Goal: Information Seeking & Learning: Learn about a topic

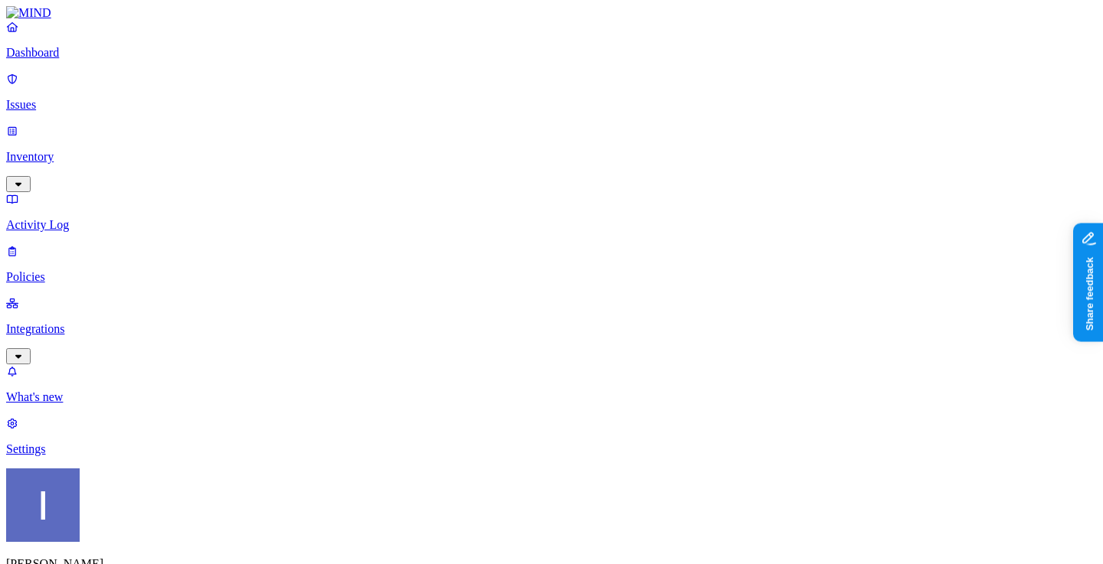
click at [103, 270] on p "Policies" at bounding box center [551, 277] width 1090 height 14
drag, startPoint x: 413, startPoint y: 85, endPoint x: 501, endPoint y: 85, distance: 88.0
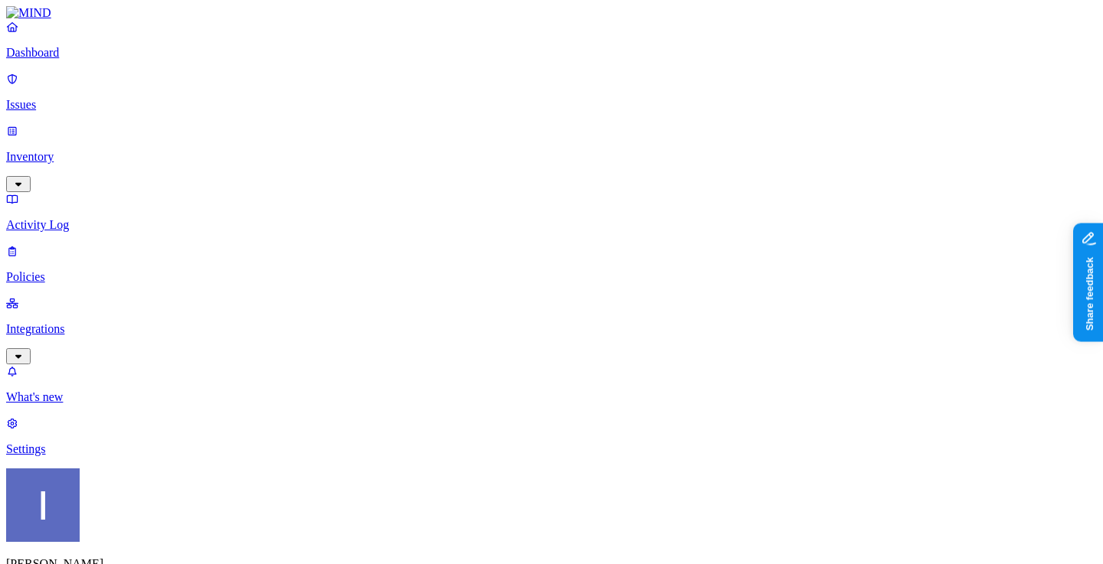
click at [358, 145] on span "Endpoint" at bounding box center [361, 151] width 45 height 13
click at [348, 136] on icon at bounding box center [345, 141] width 12 height 10
click at [356, 104] on span "Cloud" at bounding box center [354, 110] width 30 height 13
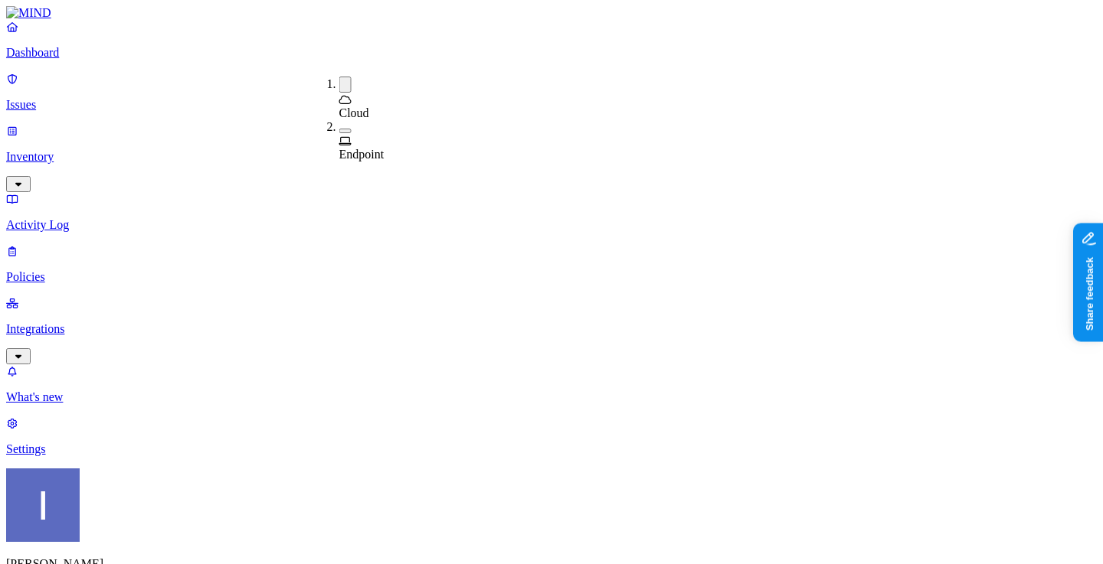
click at [126, 329] on nav "Dashboard Issues Inventory Activity Log Policies Integrations What's new 1 Sett…" at bounding box center [551, 238] width 1090 height 436
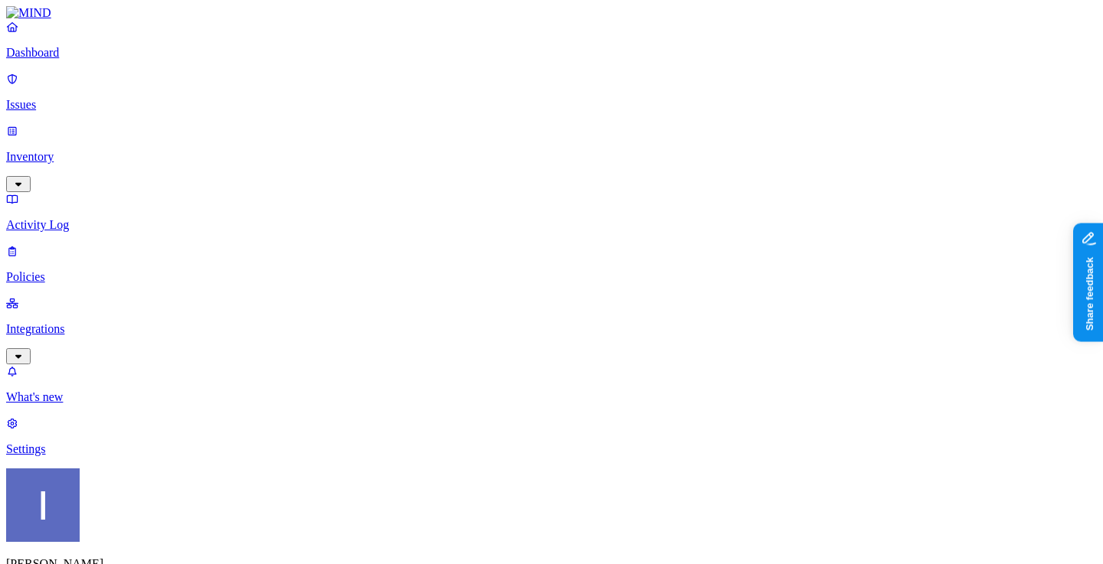
scroll to position [241, 0]
copy tr "louisep@wildfirepr.com"
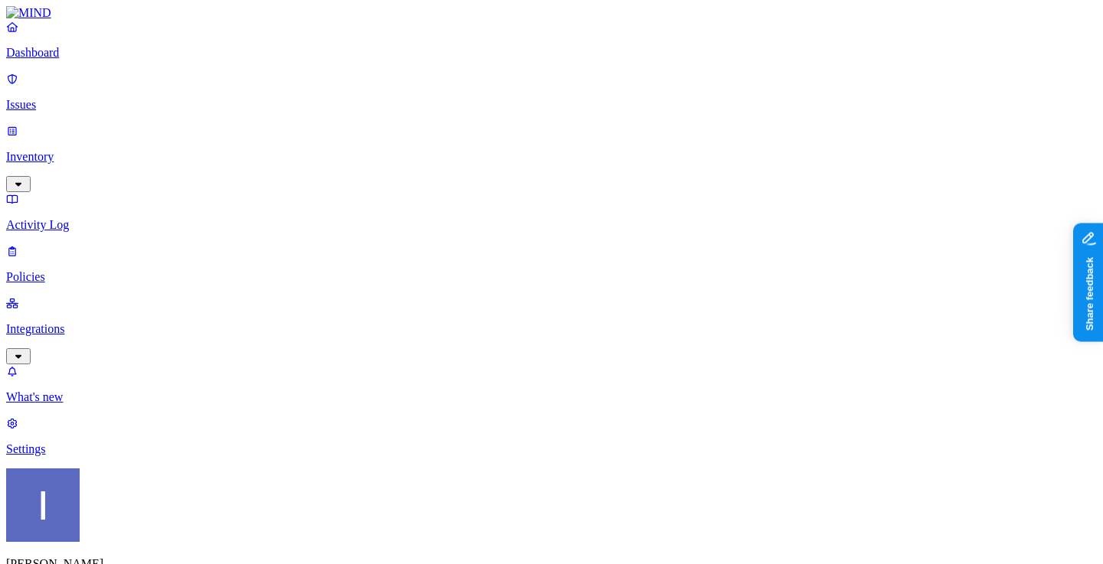
scroll to position [0, 0]
click at [105, 456] on p "Settings" at bounding box center [551, 450] width 1090 height 14
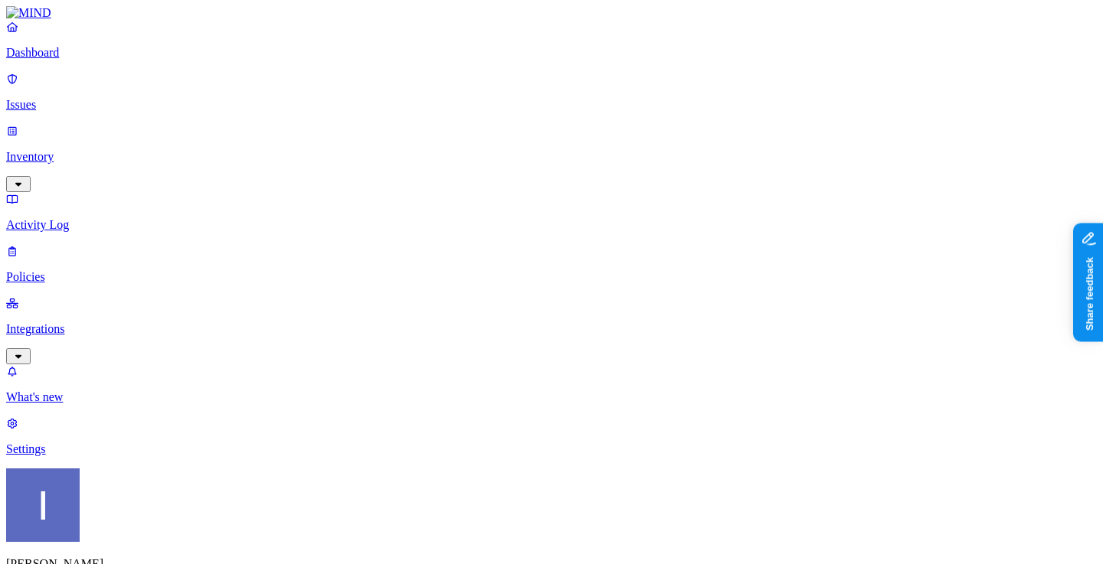
copy span "samsara.com"
click at [90, 322] on p "Integrations" at bounding box center [551, 329] width 1090 height 14
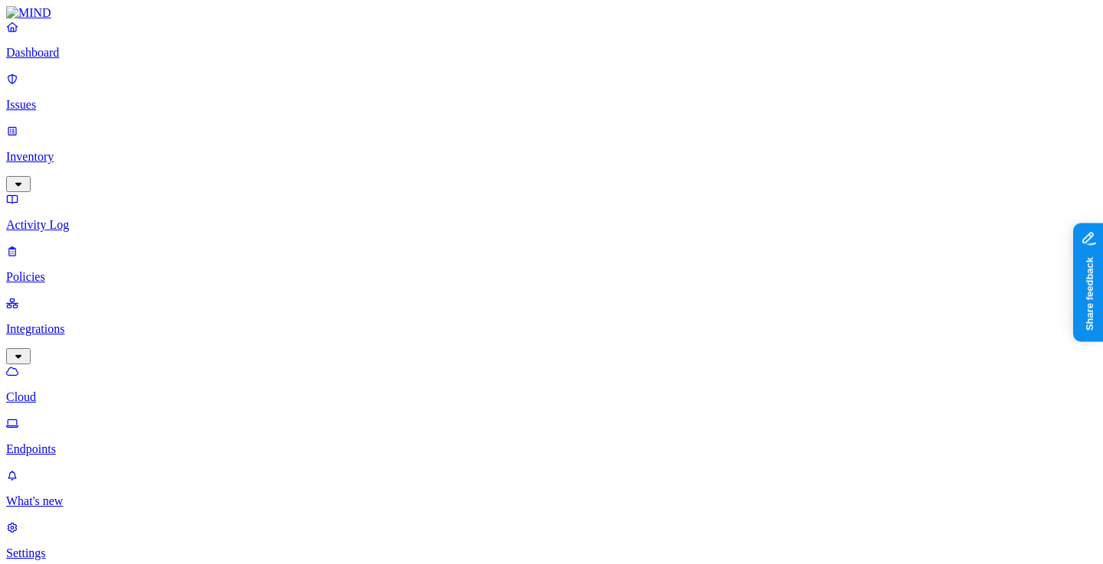
click at [83, 443] on p "Endpoints" at bounding box center [551, 450] width 1090 height 14
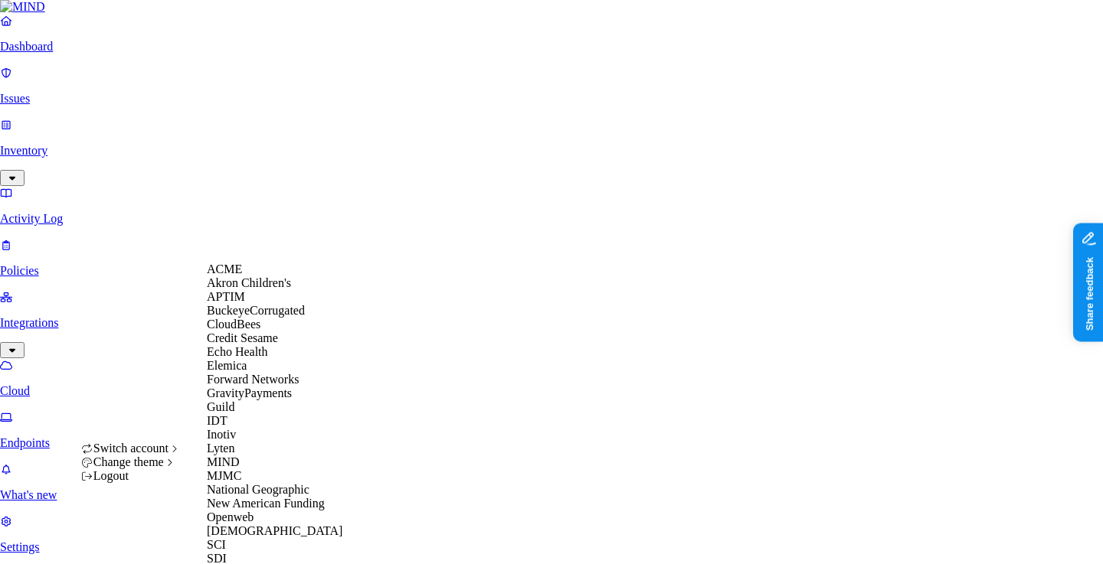
click at [292, 290] on div "Akron Children's" at bounding box center [281, 283] width 149 height 14
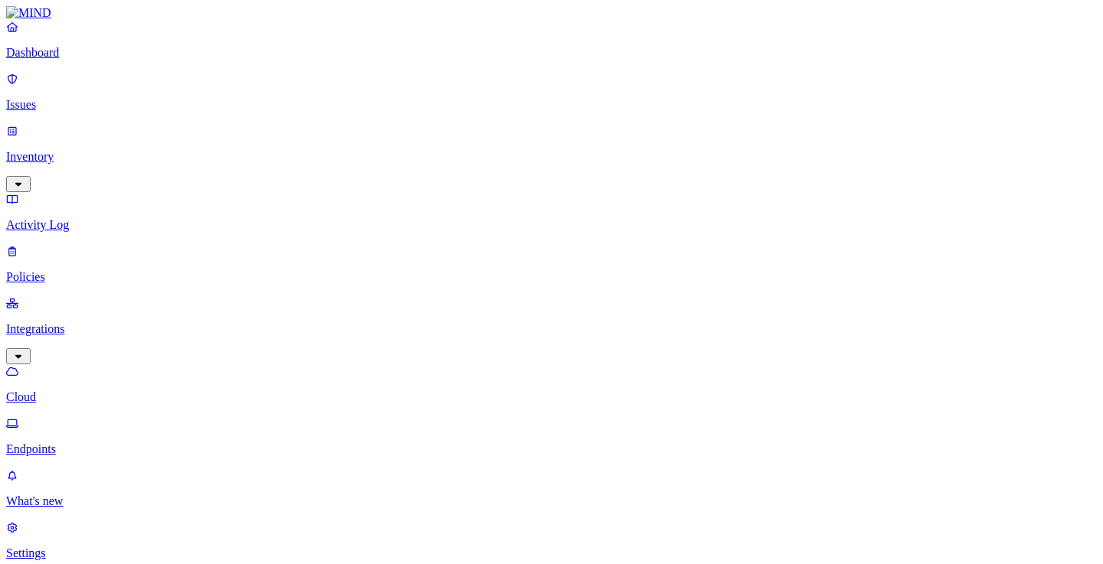
click at [92, 547] on p "Settings" at bounding box center [551, 554] width 1090 height 14
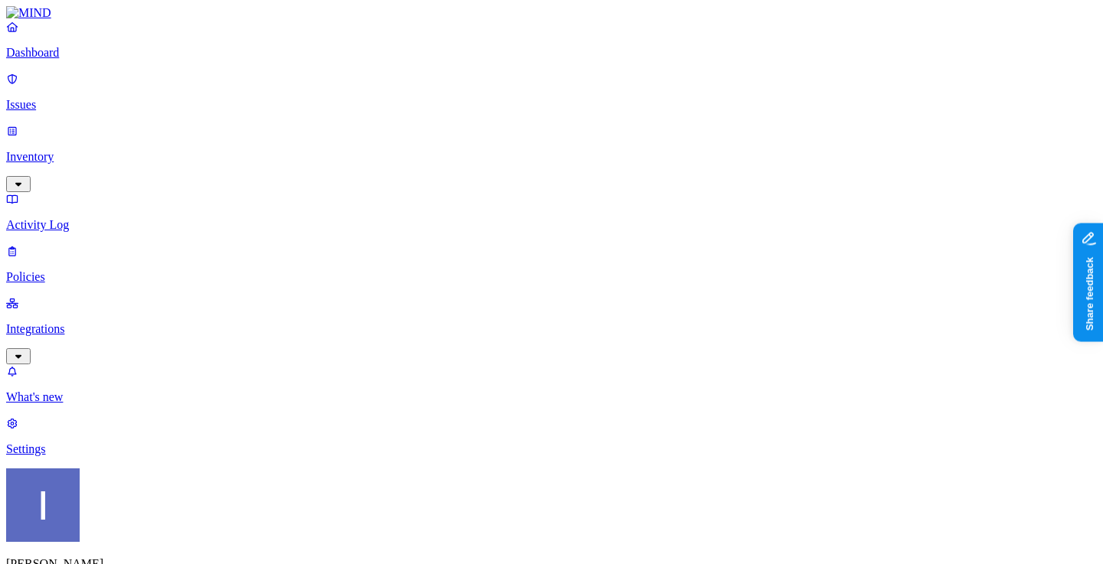
click at [73, 221] on nav "Dashboard Issues Inventory Activity Log Policies Integrations What's new 1 Sett…" at bounding box center [551, 238] width 1090 height 436
click at [77, 322] on p "Integrations" at bounding box center [551, 329] width 1090 height 14
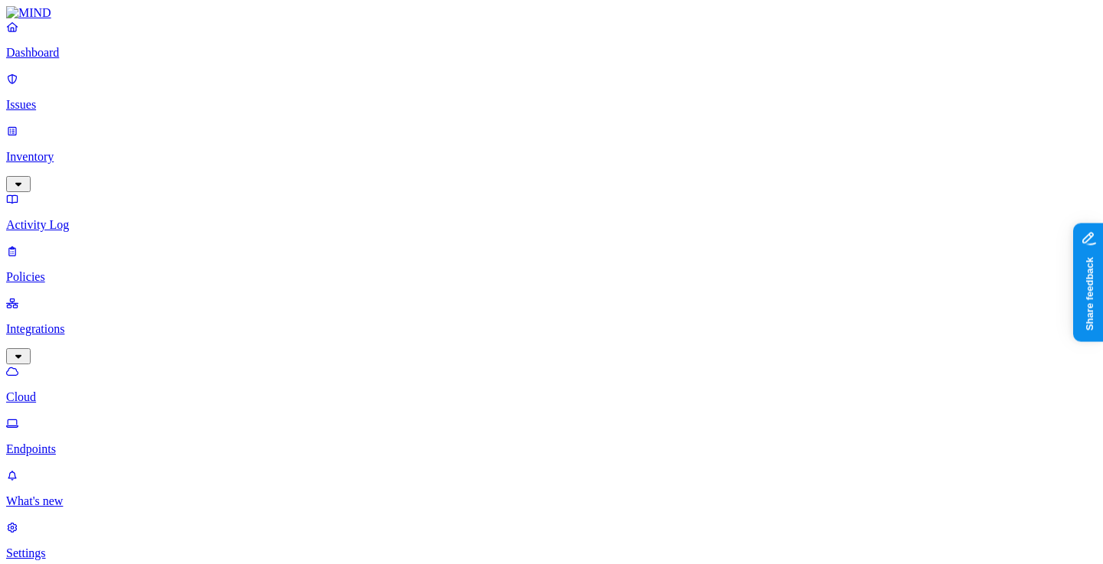
click at [105, 417] on link "Endpoints" at bounding box center [551, 437] width 1090 height 40
click at [142, 539] on html "Dashboard Issues Inventory Activity Log Policies Integrations Cloud Endpoints W…" at bounding box center [551, 493] width 1103 height 986
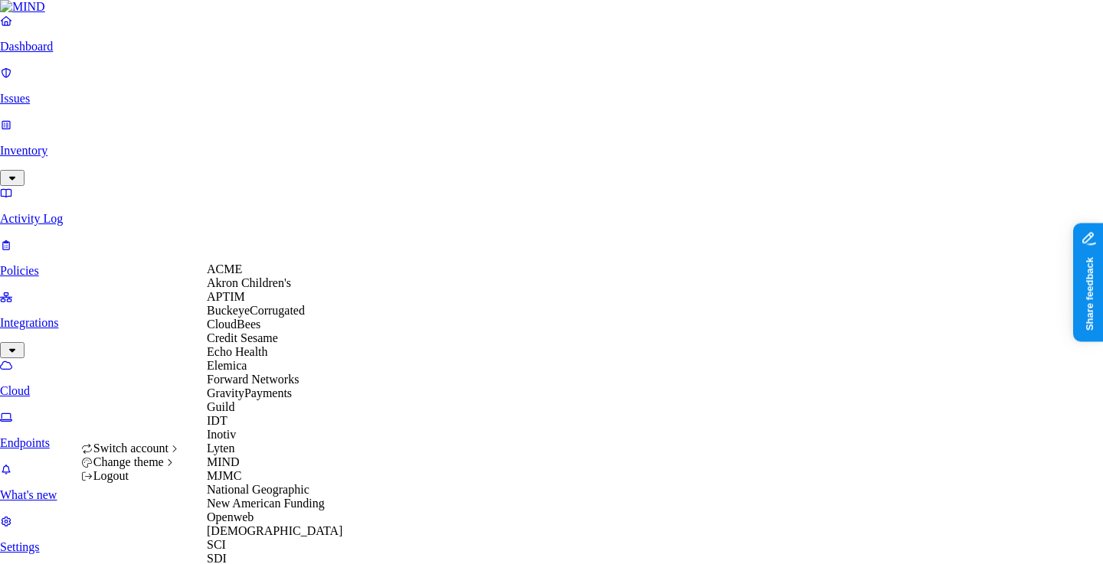
scroll to position [37, 0]
click at [257, 373] on div "Elemica" at bounding box center [281, 366] width 149 height 14
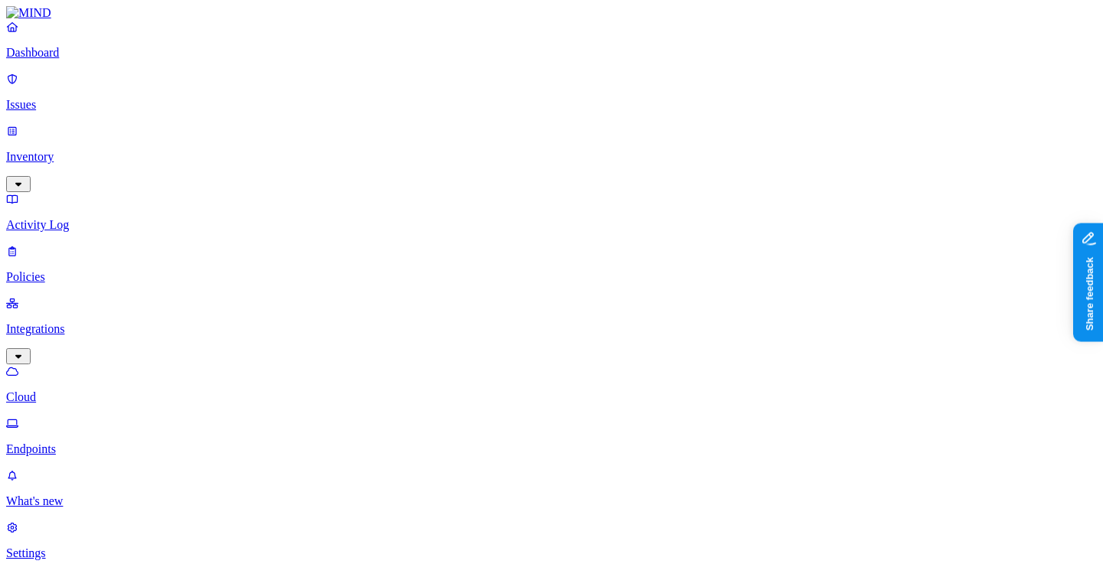
click at [83, 547] on p "Settings" at bounding box center [551, 554] width 1090 height 14
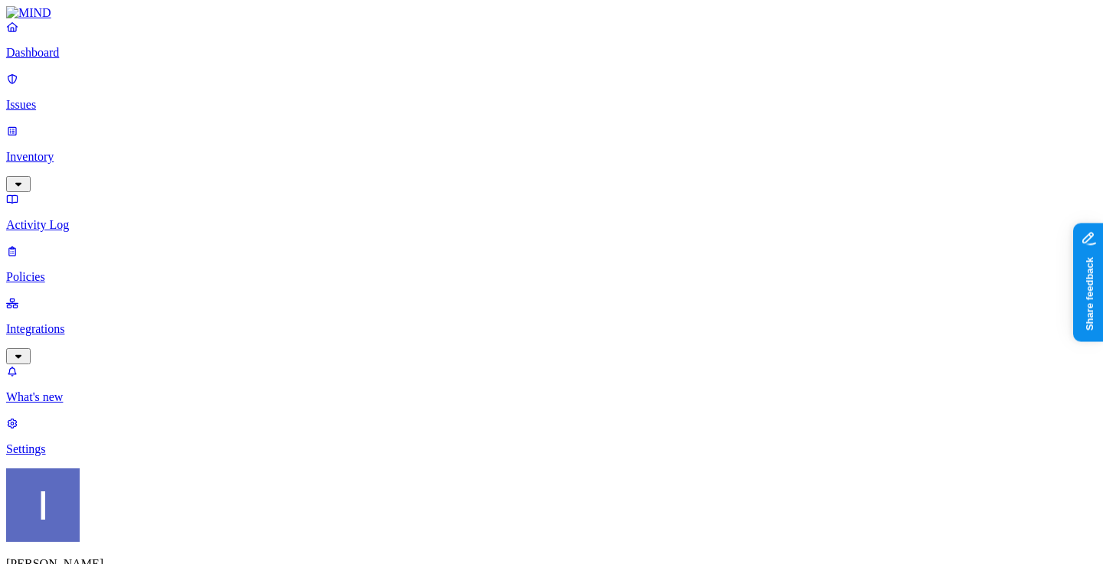
click at [144, 546] on html "Dashboard Issues Inventory Activity Log Policies Integrations What's new 1 Sett…" at bounding box center [551, 483] width 1103 height 966
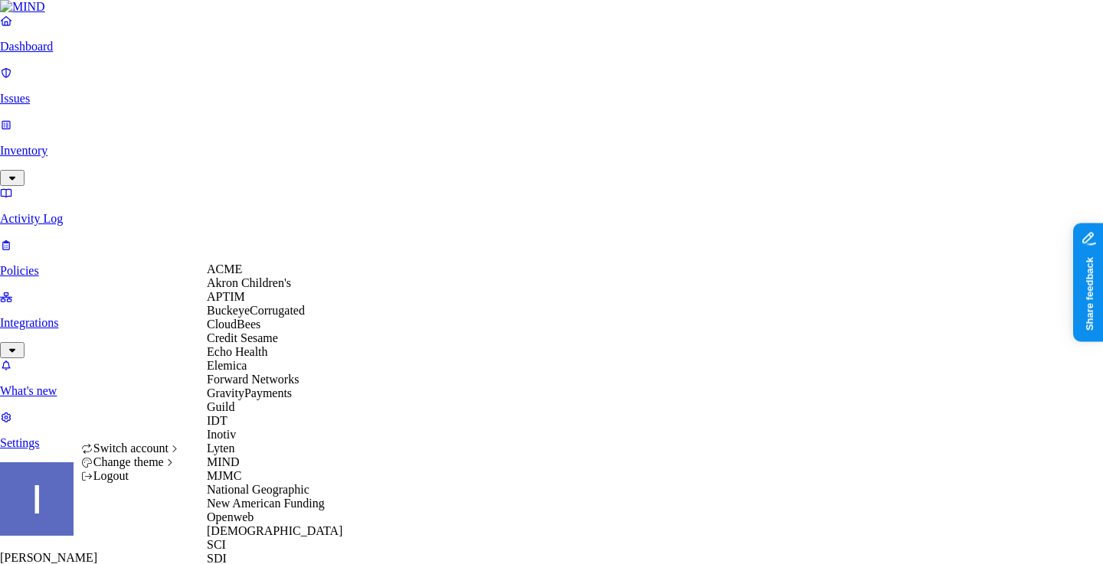
scroll to position [330, 0]
click at [287, 469] on div "MJMC" at bounding box center [281, 476] width 149 height 14
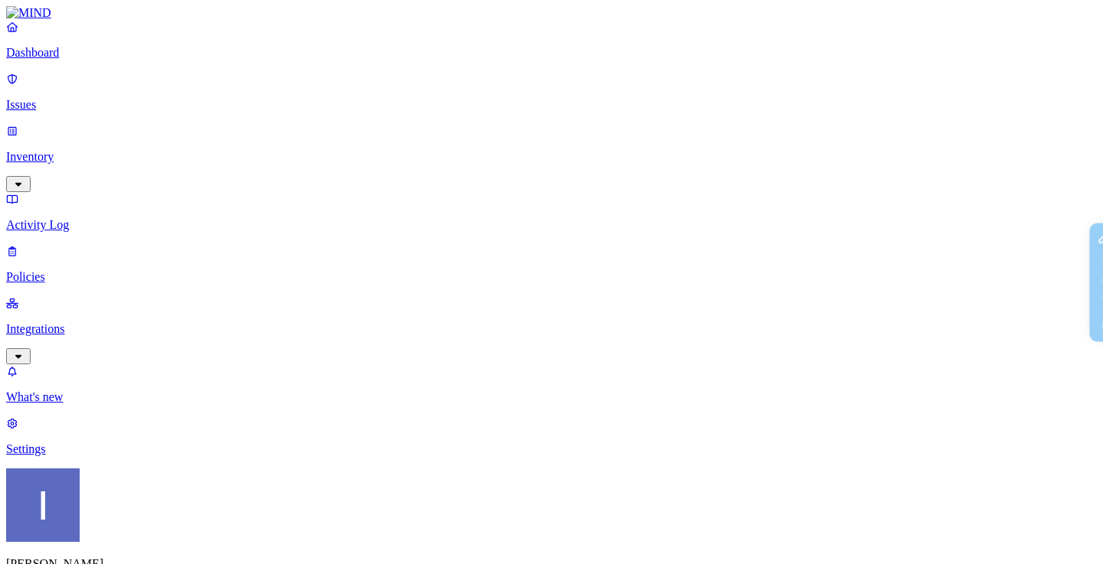
click at [149, 543] on html "Dashboard Issues Inventory Activity Log Policies Integrations What's new Settin…" at bounding box center [551, 538] width 1103 height 1077
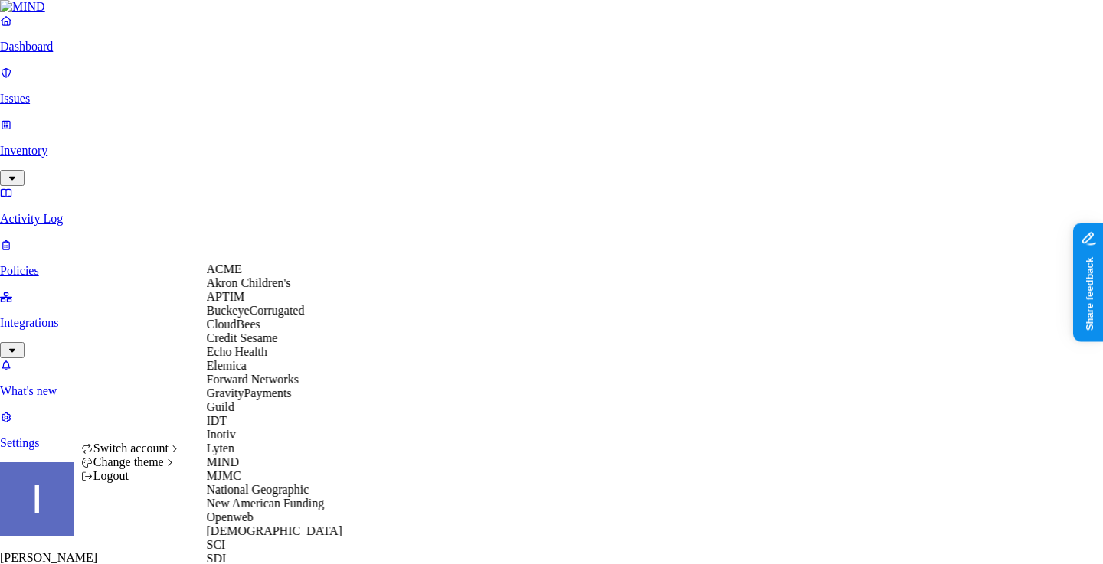
click at [280, 211] on html "Dashboard Issues Inventory Activity Log Policies Integrations What's new 1 Sett…" at bounding box center [551, 514] width 1103 height 1029
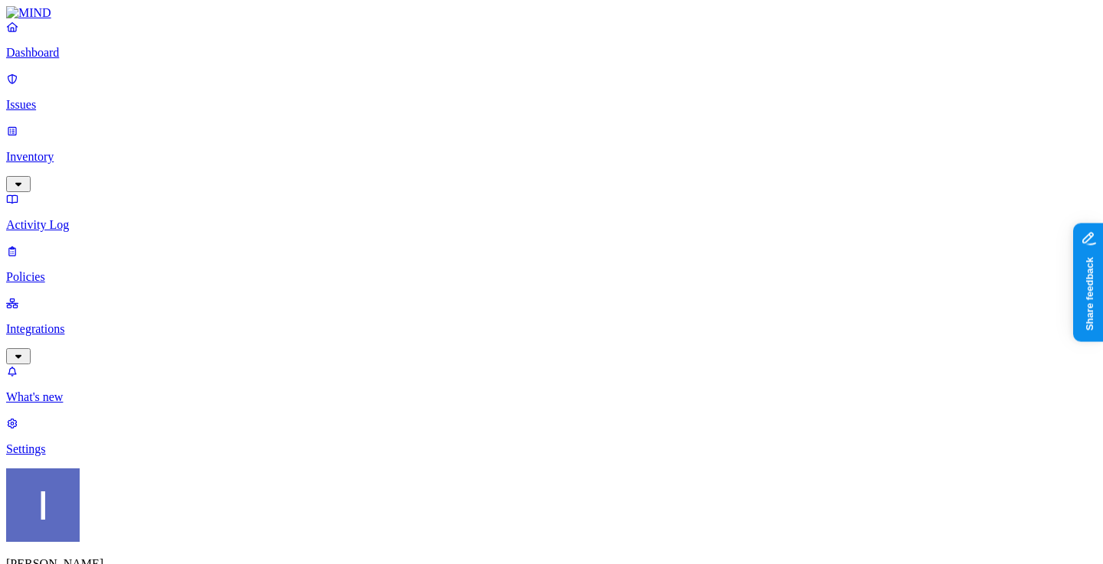
click at [95, 60] on p "Dashboard" at bounding box center [551, 53] width 1090 height 14
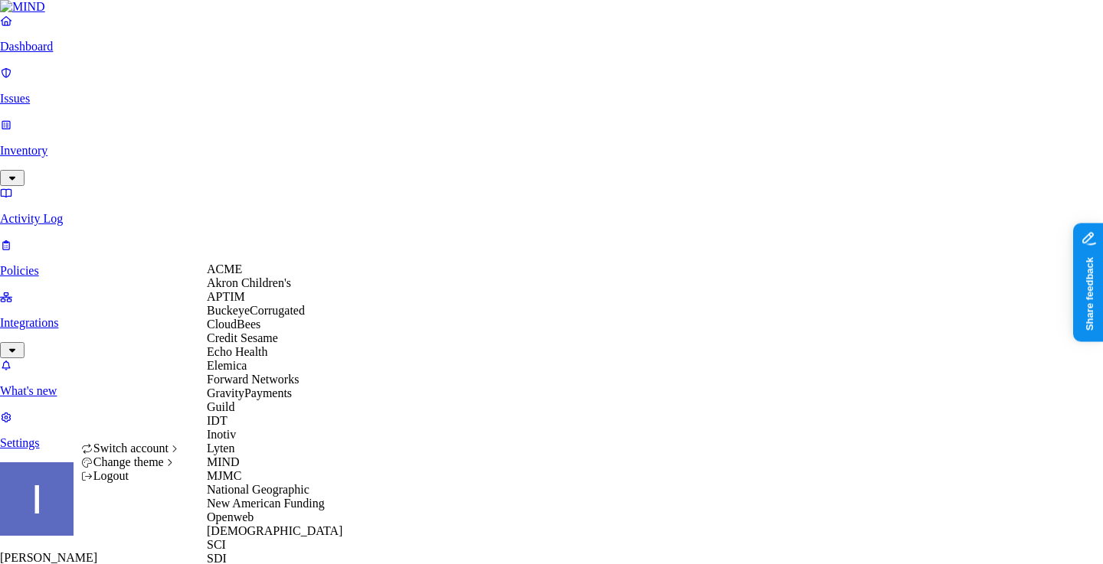
scroll to position [61, 0]
click at [260, 358] on span "Echo Health" at bounding box center [237, 351] width 61 height 13
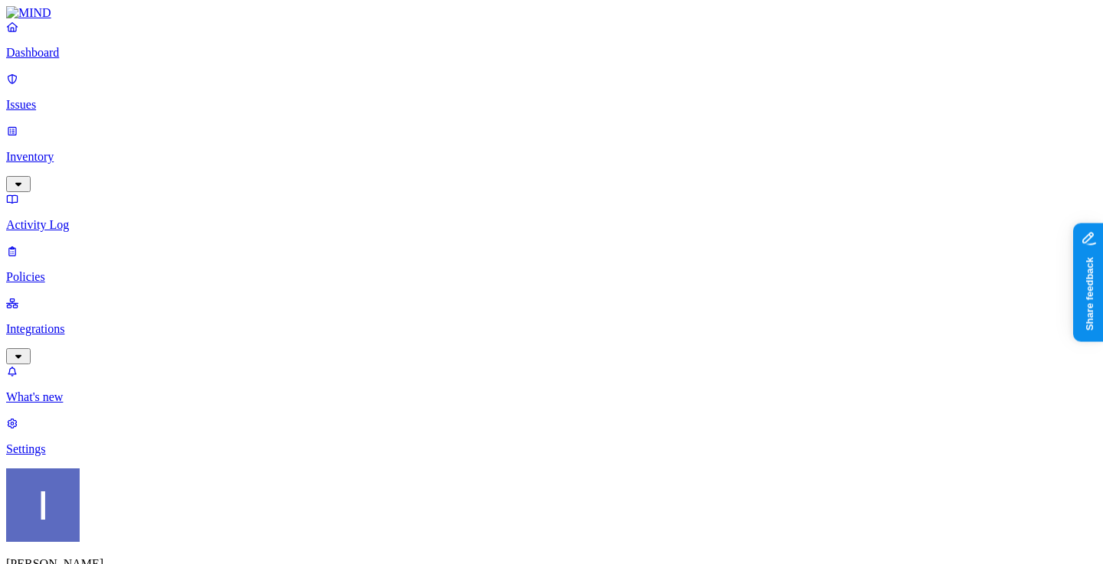
click at [74, 322] on p "Integrations" at bounding box center [551, 329] width 1090 height 14
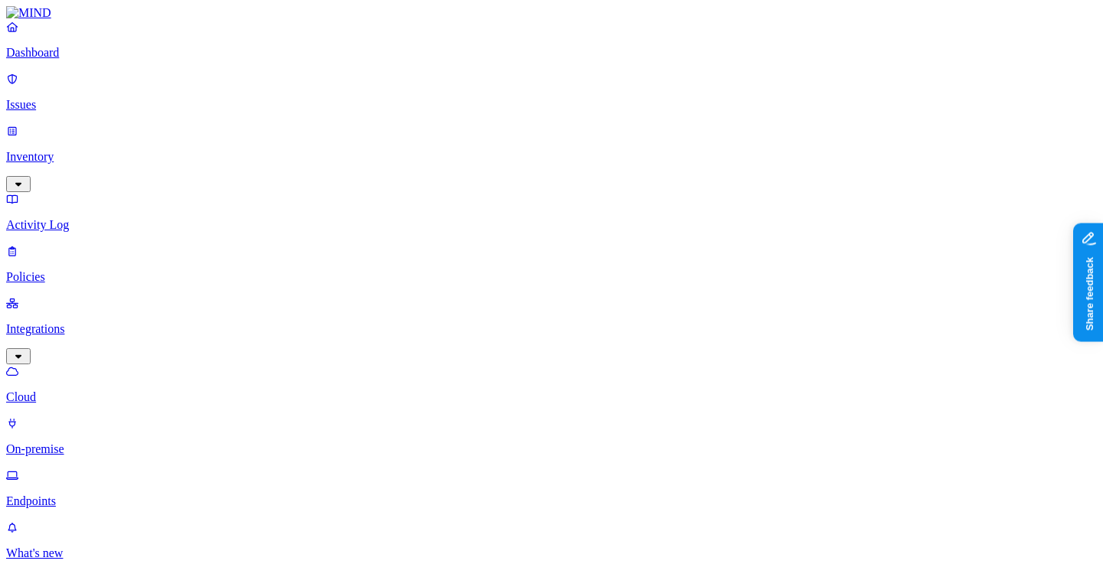
click at [78, 469] on link "Endpoints" at bounding box center [551, 489] width 1090 height 40
click at [80, 443] on p "On-premise" at bounding box center [551, 450] width 1090 height 14
click at [63, 495] on p "Endpoints" at bounding box center [551, 502] width 1090 height 14
click at [96, 60] on p "Dashboard" at bounding box center [551, 53] width 1090 height 14
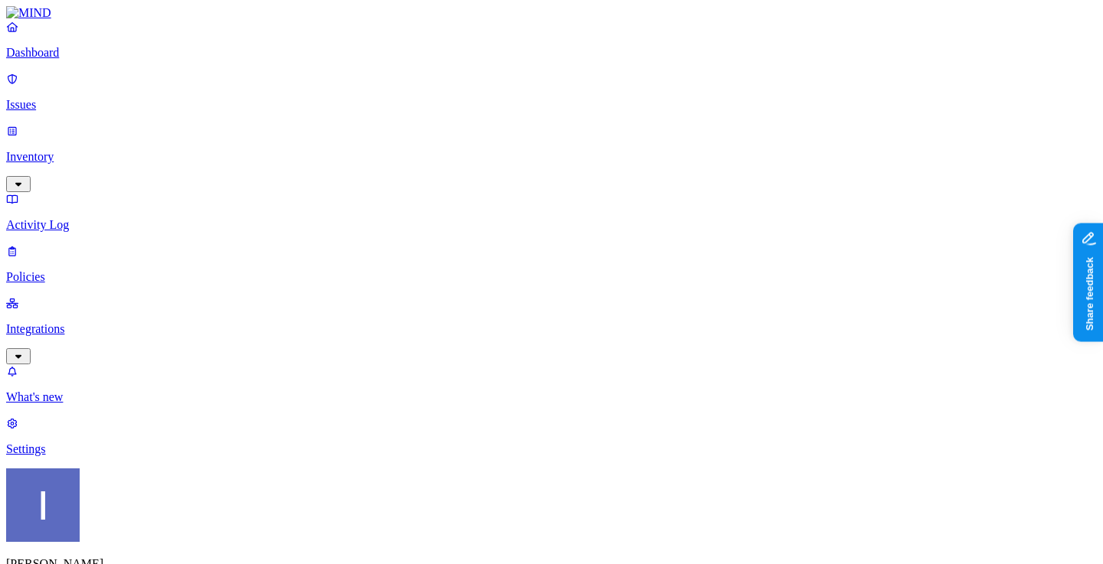
click at [98, 322] on p "Integrations" at bounding box center [551, 329] width 1090 height 14
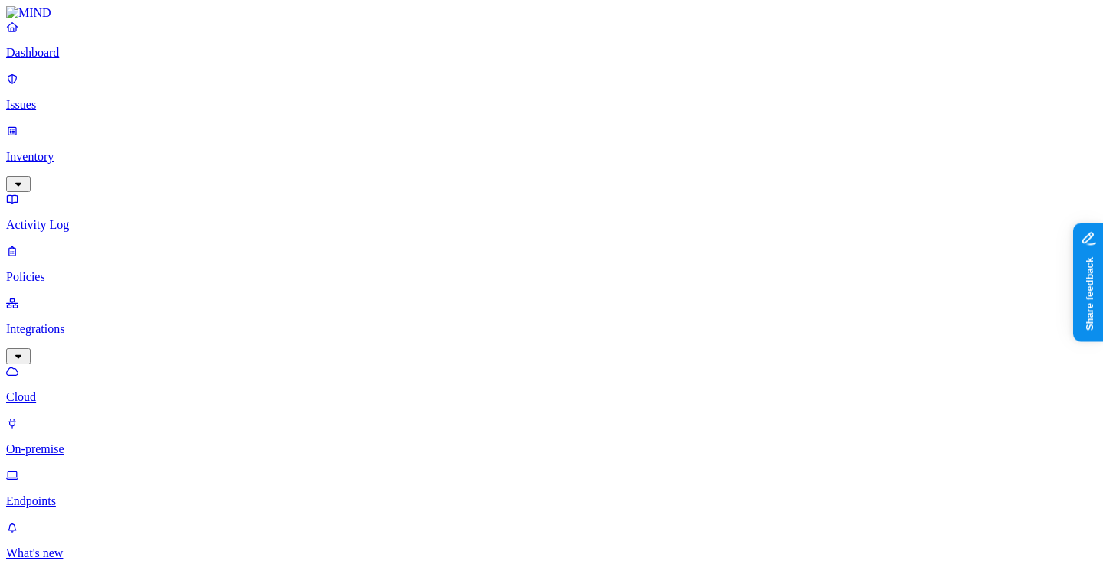
click at [91, 469] on link "Endpoints" at bounding box center [551, 489] width 1090 height 40
click at [94, 443] on p "On-premise" at bounding box center [551, 450] width 1090 height 14
click at [93, 364] on div "Cloud On-premise Endpoints" at bounding box center [551, 436] width 1090 height 144
click at [93, 495] on p "Endpoints" at bounding box center [551, 502] width 1090 height 14
click at [128, 60] on p "Dashboard" at bounding box center [551, 53] width 1090 height 14
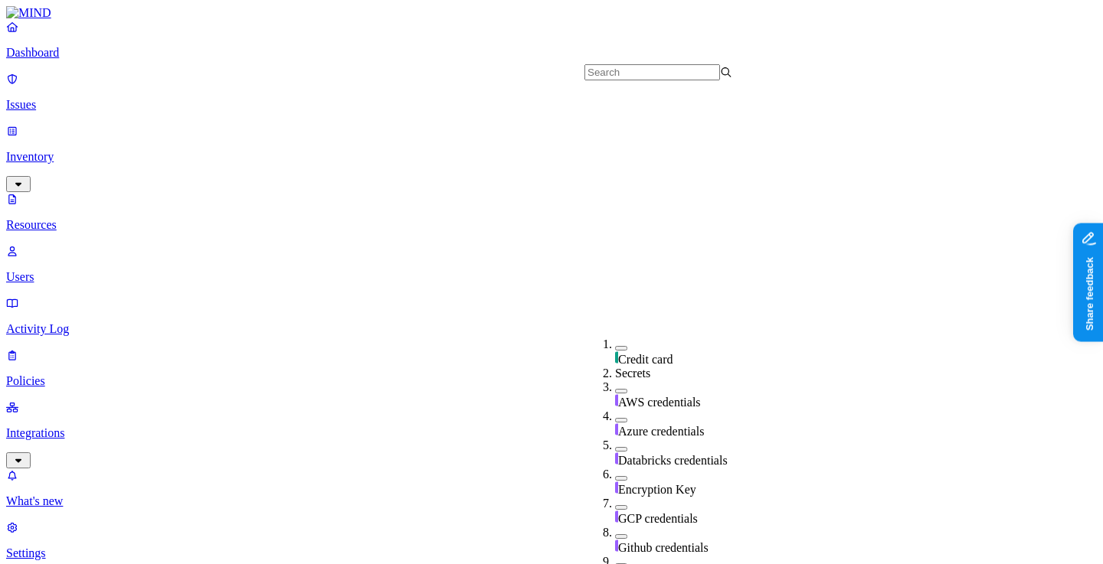
scroll to position [563, 0]
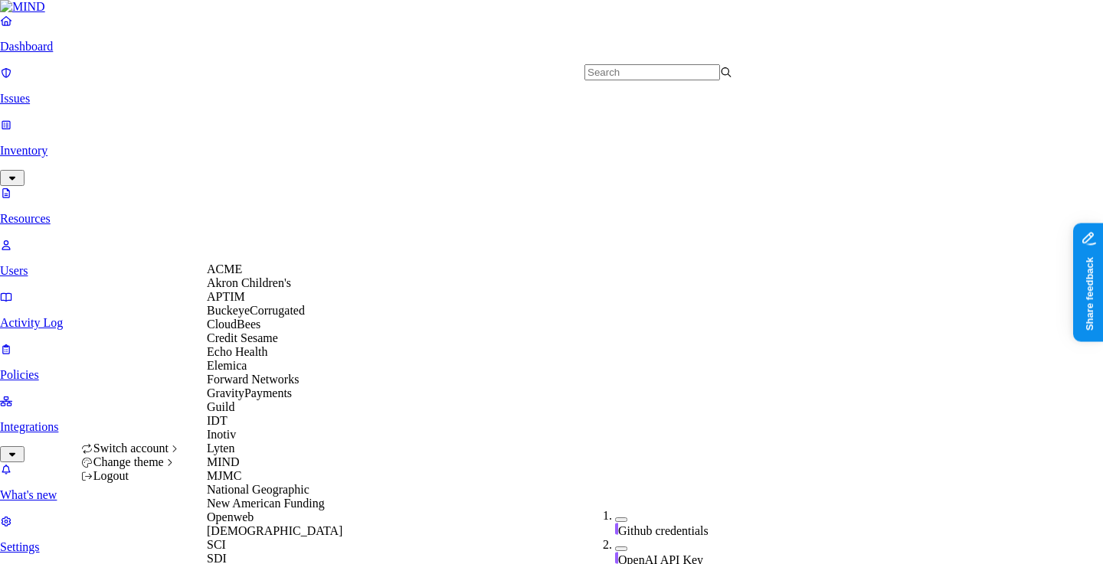
scroll to position [256, 0]
click at [241, 469] on span "MJMC" at bounding box center [224, 475] width 34 height 13
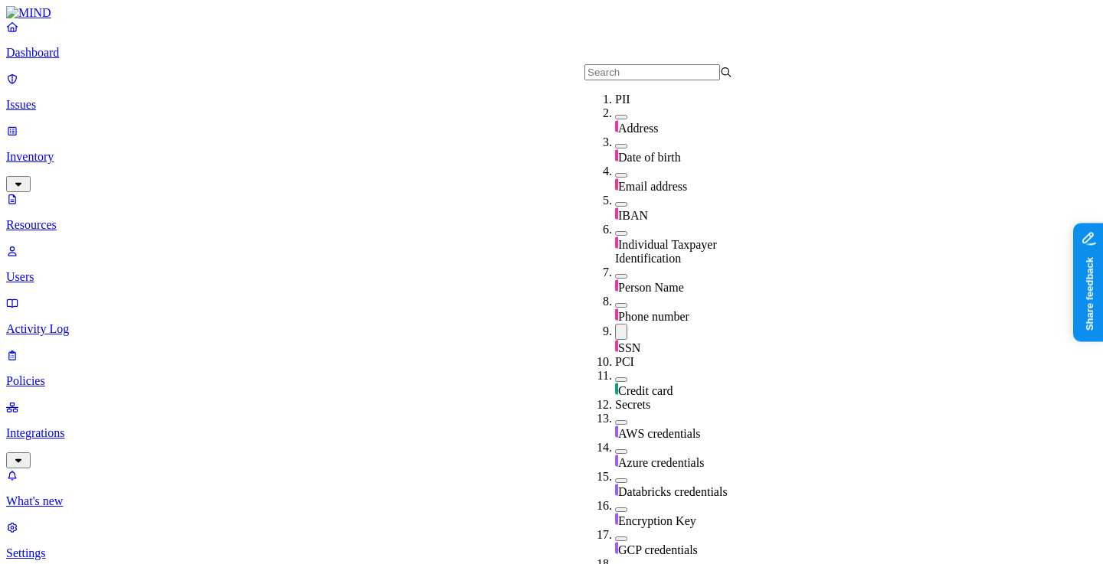
scroll to position [145, 0]
click at [615, 324] on div "SSN" at bounding box center [689, 339] width 148 height 31
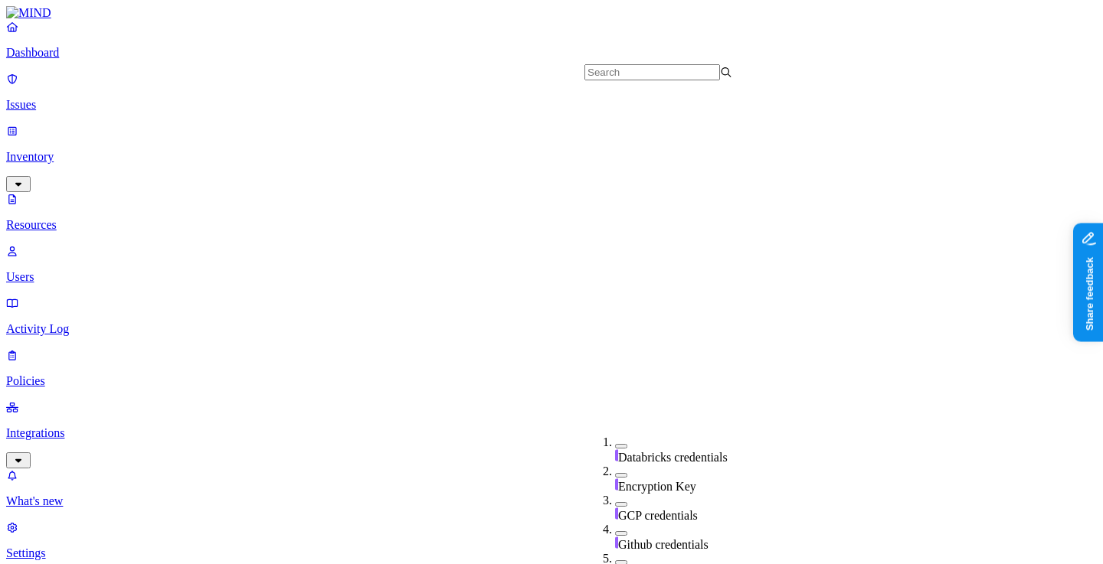
scroll to position [466, 0]
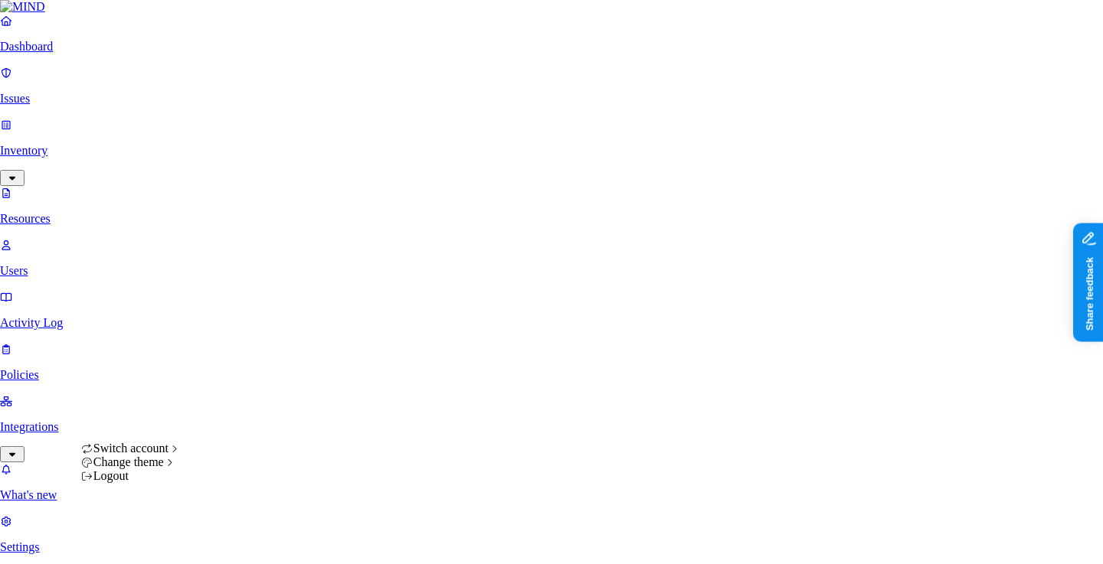
click at [95, 406] on nav "Dashboard Issues Inventory Resources Users Activity Log Policies Integrations W…" at bounding box center [551, 284] width 1103 height 541
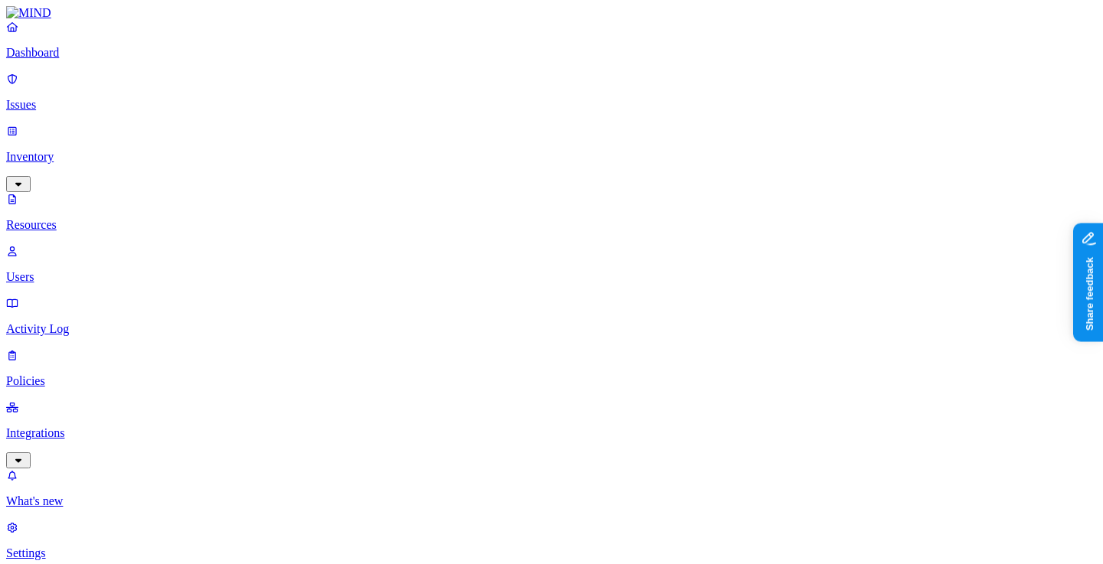
click at [62, 426] on p "Integrations" at bounding box center [551, 433] width 1090 height 14
click at [112, 417] on link "On-premise" at bounding box center [551, 437] width 1090 height 40
click at [110, 98] on p "Issues" at bounding box center [551, 105] width 1090 height 14
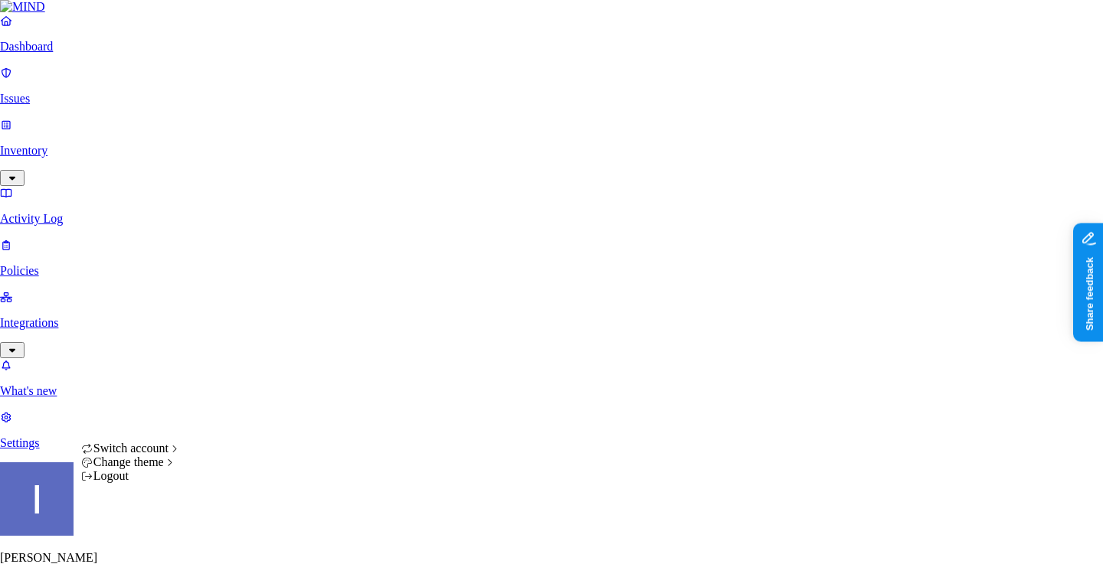
click at [152, 536] on html "Dashboard Issues Inventory Activity Log Policies Integrations What's new 1 Sett…" at bounding box center [551, 487] width 1103 height 975
click at [126, 211] on html "Dashboard Issues Inventory Activity Log Policies Integrations What's new 1 Sett…" at bounding box center [551, 487] width 1103 height 975
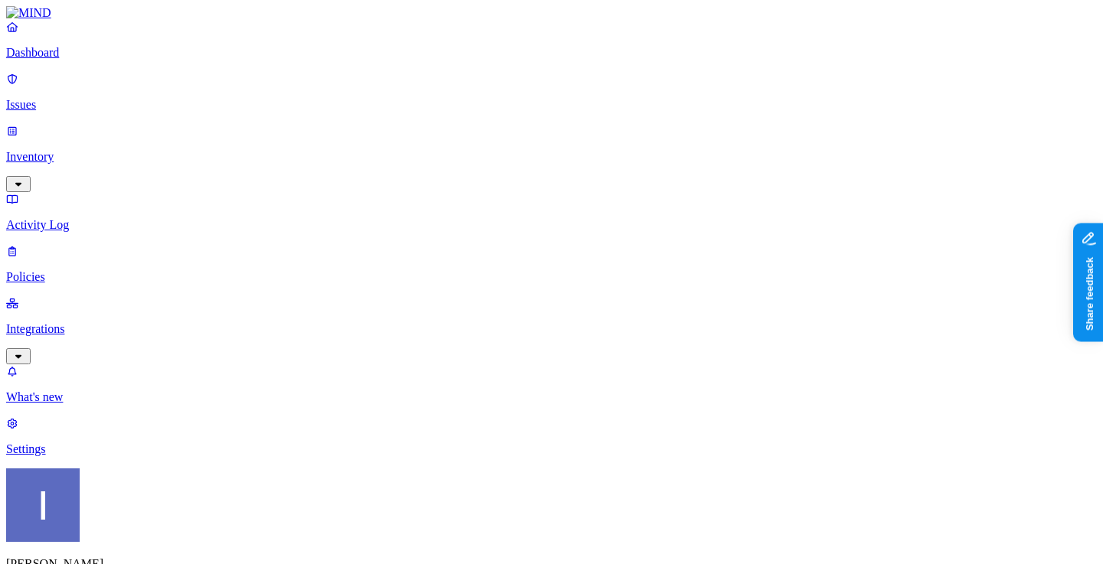
click at [126, 322] on p "Integrations" at bounding box center [551, 329] width 1090 height 14
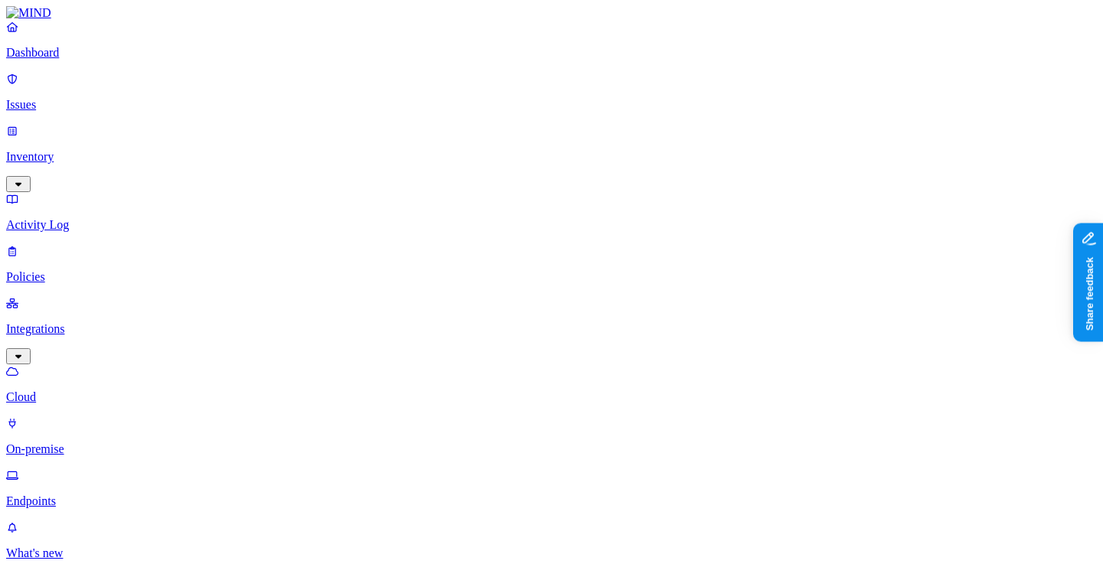
click at [105, 270] on p "Policies" at bounding box center [551, 277] width 1090 height 14
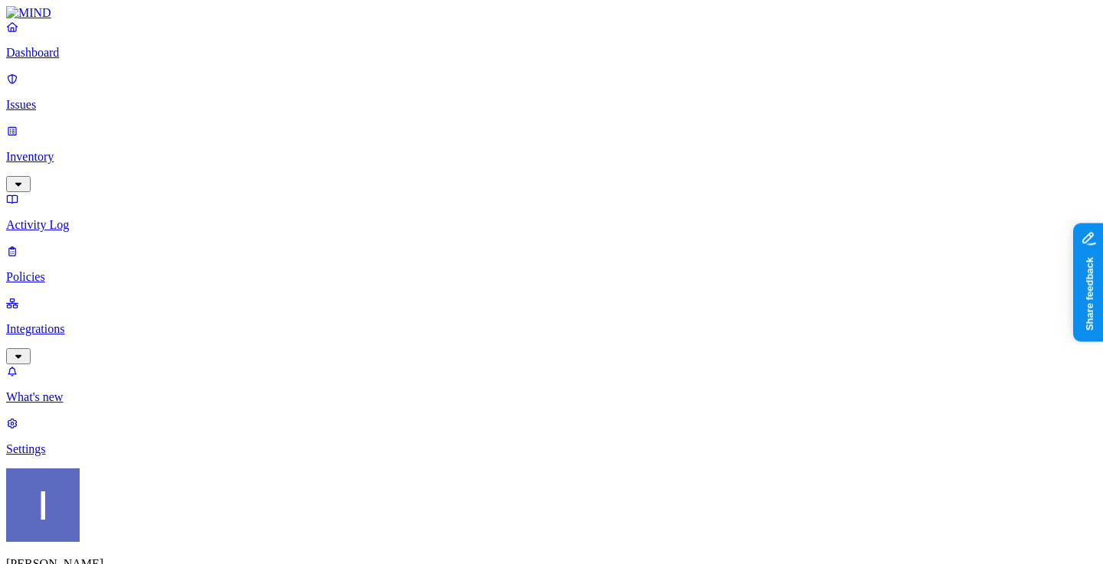
click at [80, 456] on p "Settings" at bounding box center [551, 450] width 1090 height 14
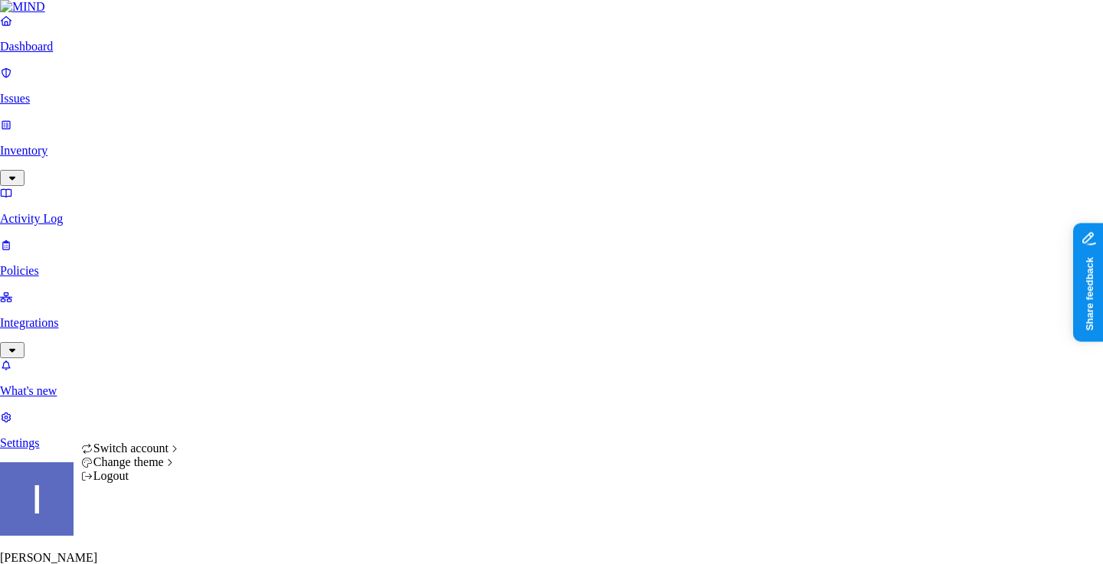
click at [143, 541] on html "Dashboard Issues Inventory Activity Log Policies Integrations What's new 1 Sett…" at bounding box center [551, 514] width 1103 height 1029
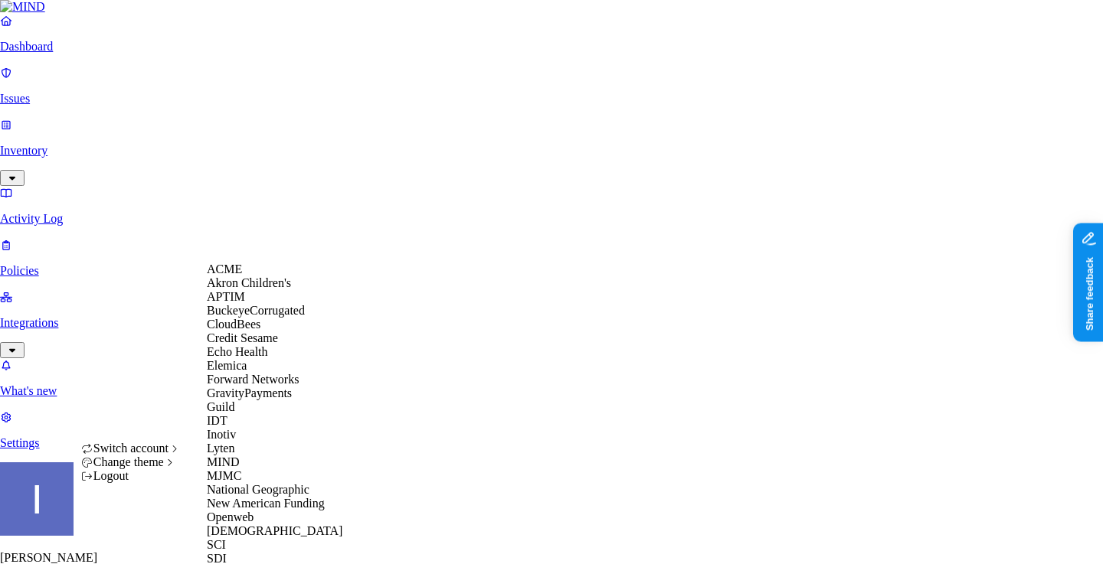
scroll to position [511, 0]
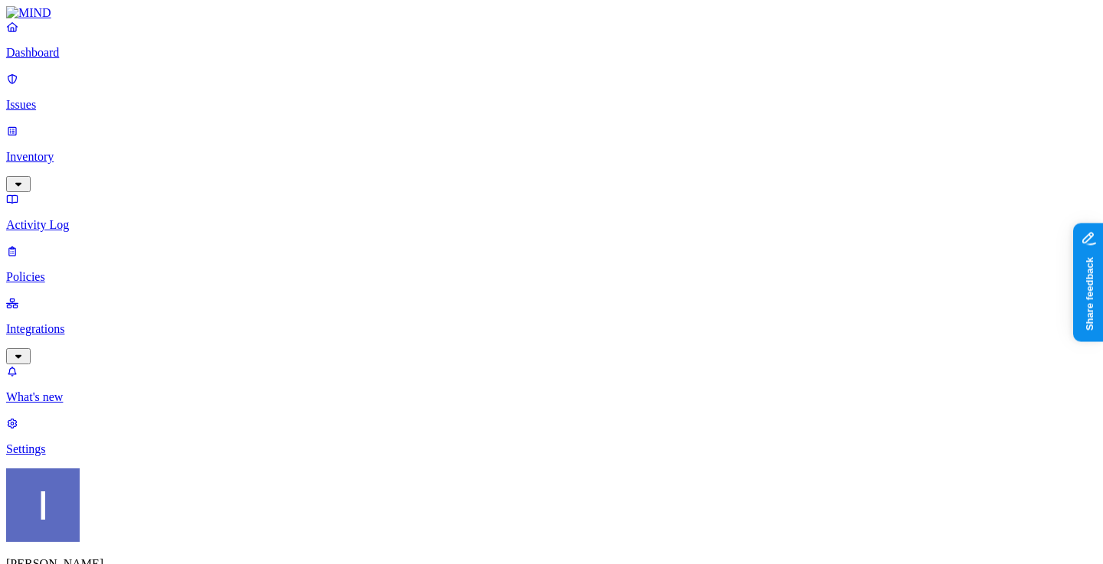
click at [87, 322] on p "Integrations" at bounding box center [551, 329] width 1090 height 14
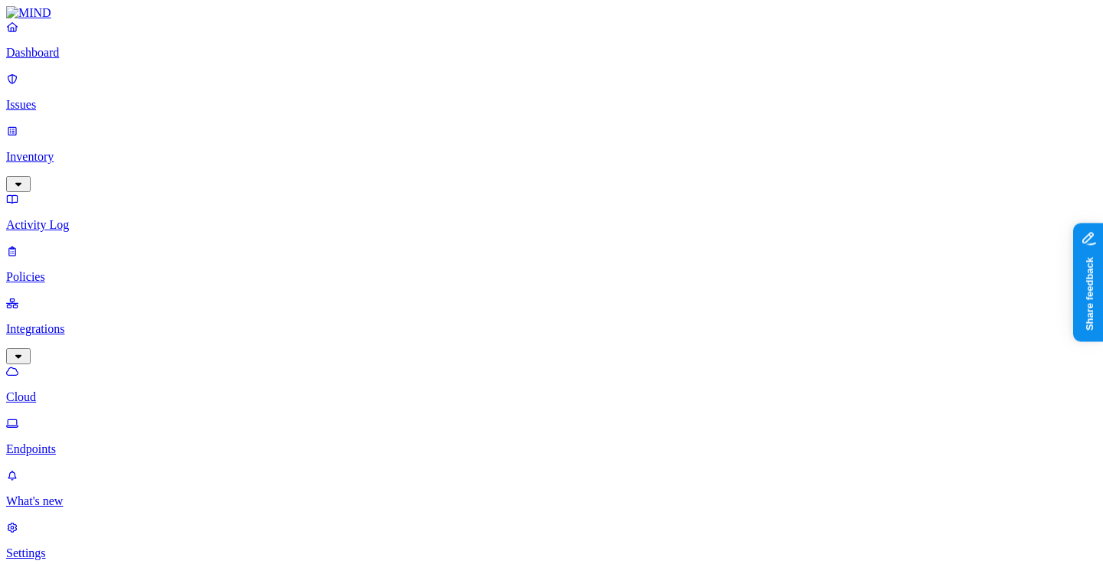
click at [83, 270] on p "Policies" at bounding box center [551, 277] width 1090 height 14
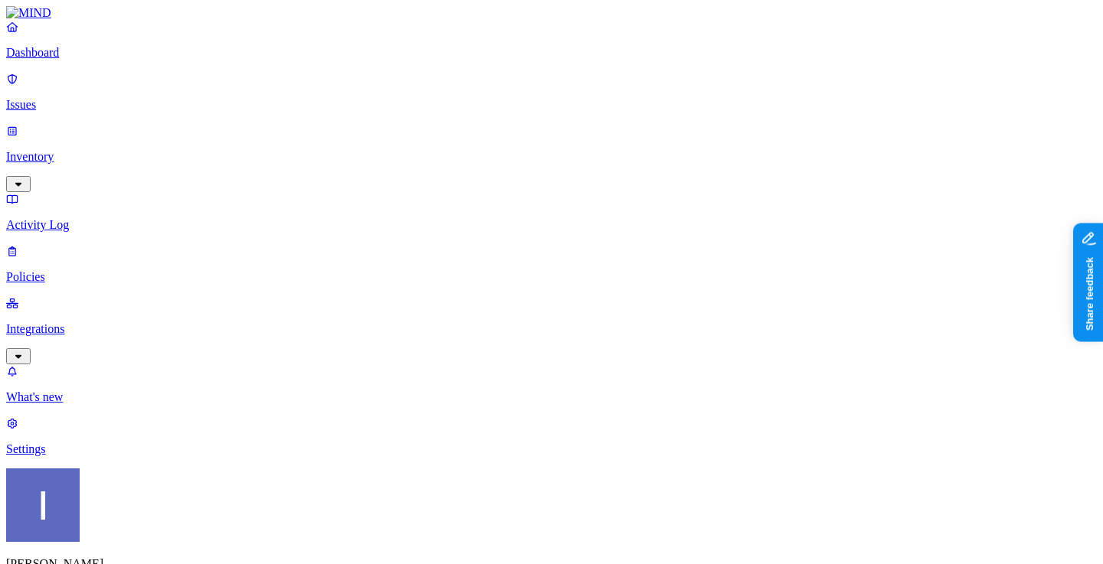
click at [69, 82] on link "Issues" at bounding box center [551, 92] width 1090 height 40
click at [84, 60] on p "Dashboard" at bounding box center [551, 53] width 1090 height 14
